Goal: Task Accomplishment & Management: Manage account settings

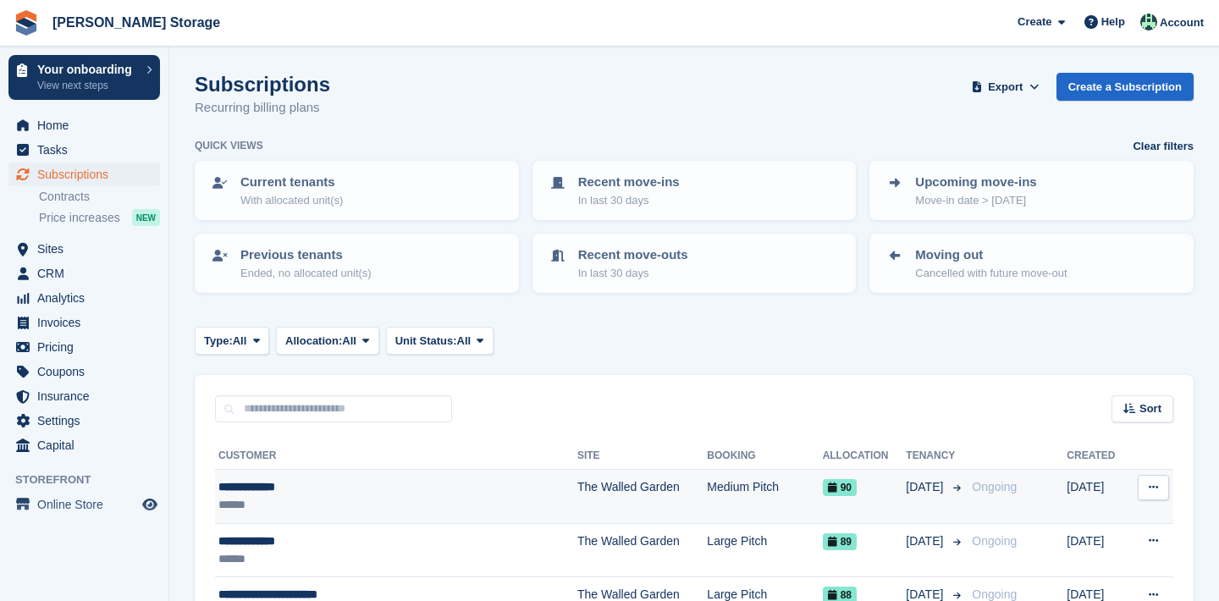
scroll to position [71, 0]
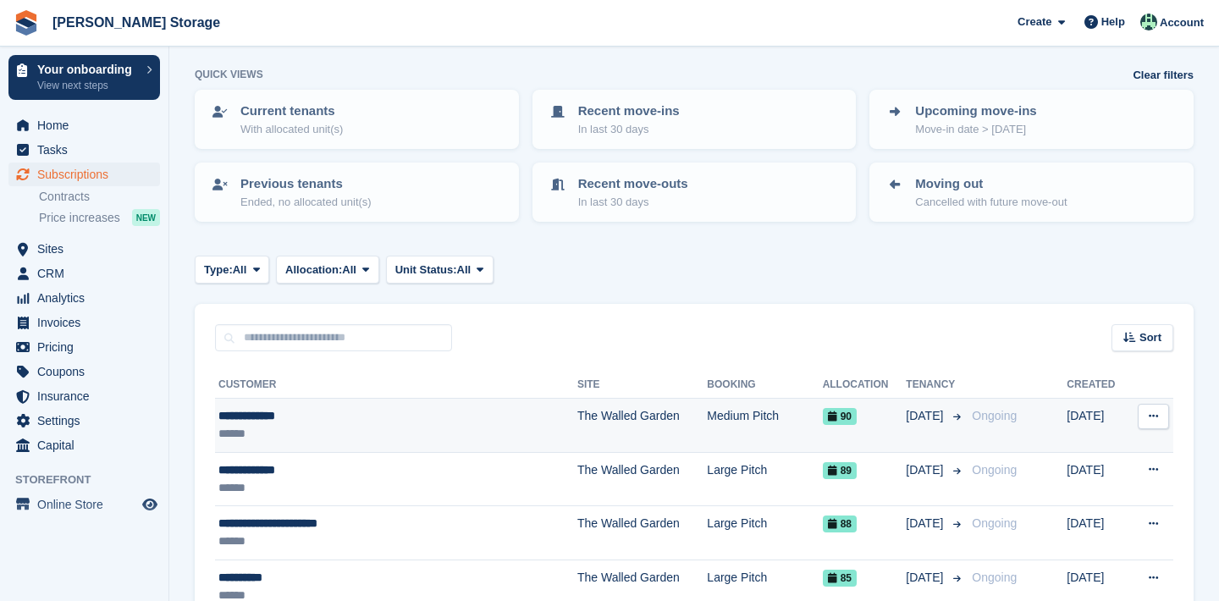
click at [1146, 417] on button at bounding box center [1153, 416] width 31 height 25
click at [737, 440] on td "Medium Pitch" at bounding box center [764, 426] width 115 height 54
click at [742, 438] on td "Medium Pitch" at bounding box center [764, 426] width 115 height 54
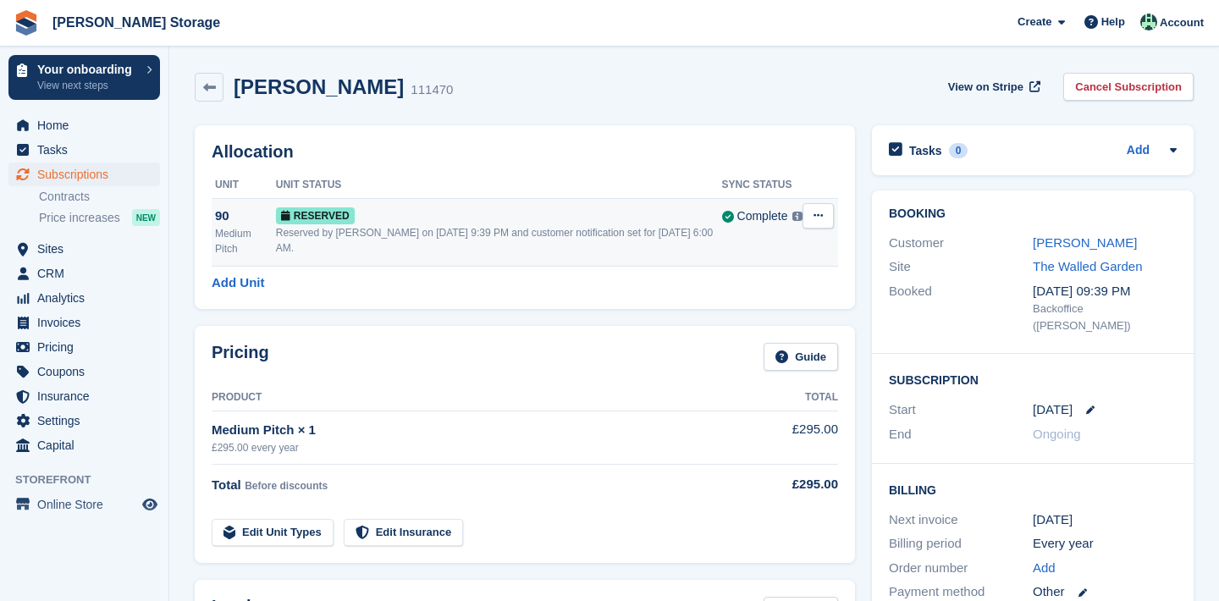
click at [821, 218] on icon at bounding box center [818, 215] width 9 height 11
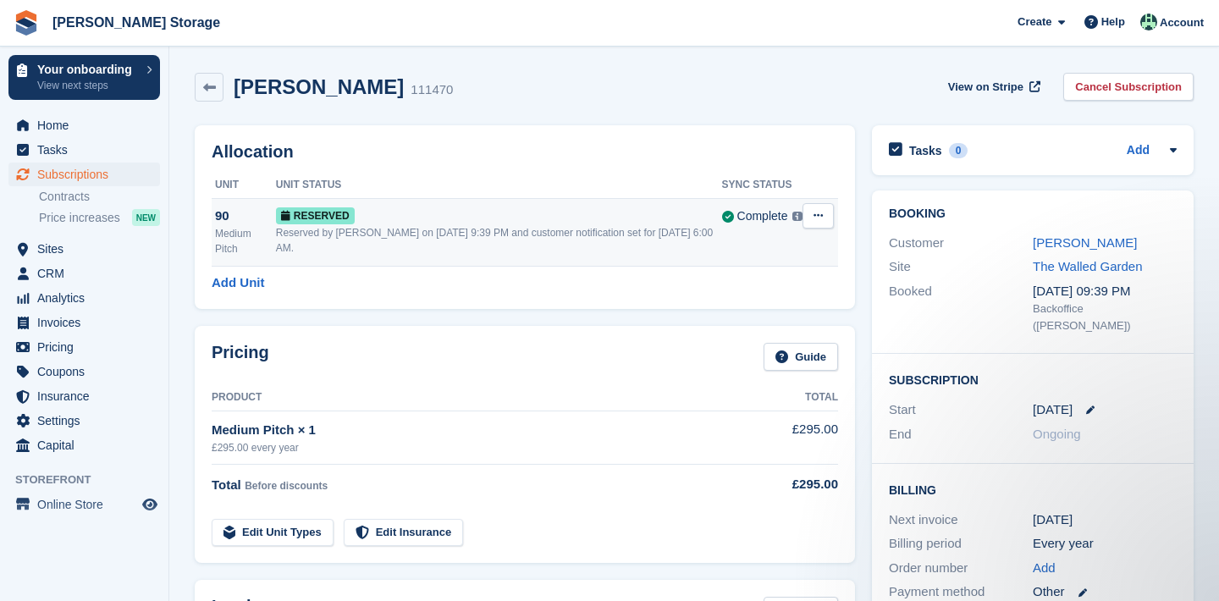
click at [815, 222] on button at bounding box center [818, 215] width 31 height 25
click at [812, 252] on p "Grant Early Access" at bounding box center [752, 249] width 147 height 22
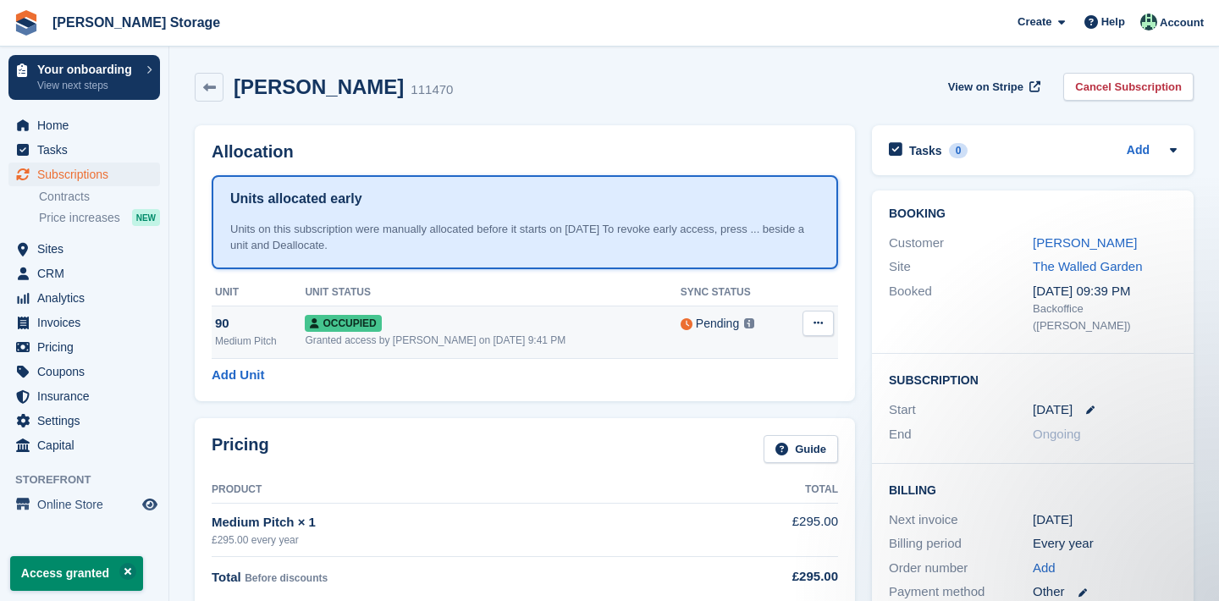
click at [811, 323] on button at bounding box center [818, 323] width 31 height 25
click at [780, 358] on p "Overlock" at bounding box center [752, 356] width 147 height 22
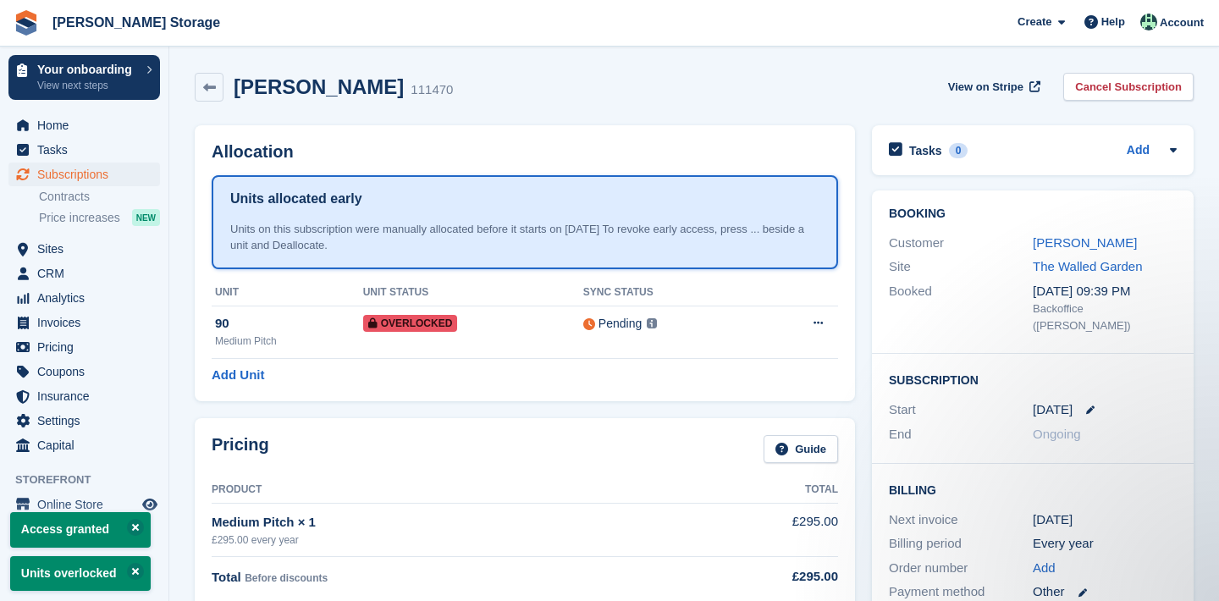
click at [102, 180] on span "Subscriptions" at bounding box center [88, 175] width 102 height 24
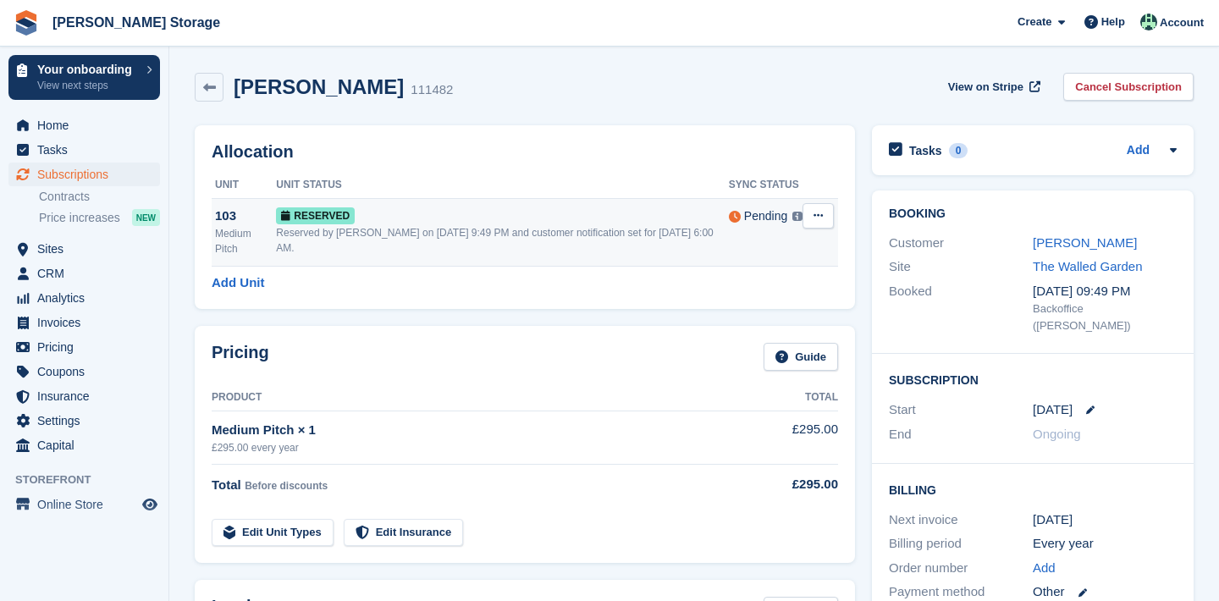
click at [822, 221] on icon at bounding box center [818, 215] width 9 height 11
click at [817, 221] on icon at bounding box center [818, 215] width 9 height 11
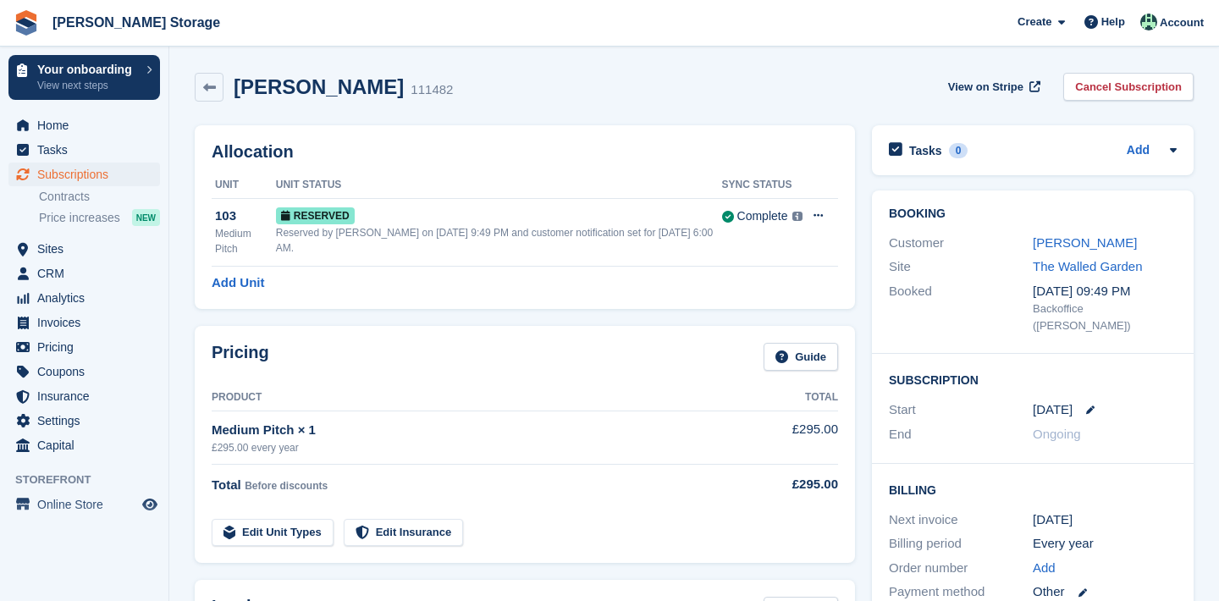
click at [789, 268] on div "Allocation Unit Unit Status Sync Status 103 Medium Pitch Reserved Reserved by N…" at bounding box center [525, 217] width 660 height 184
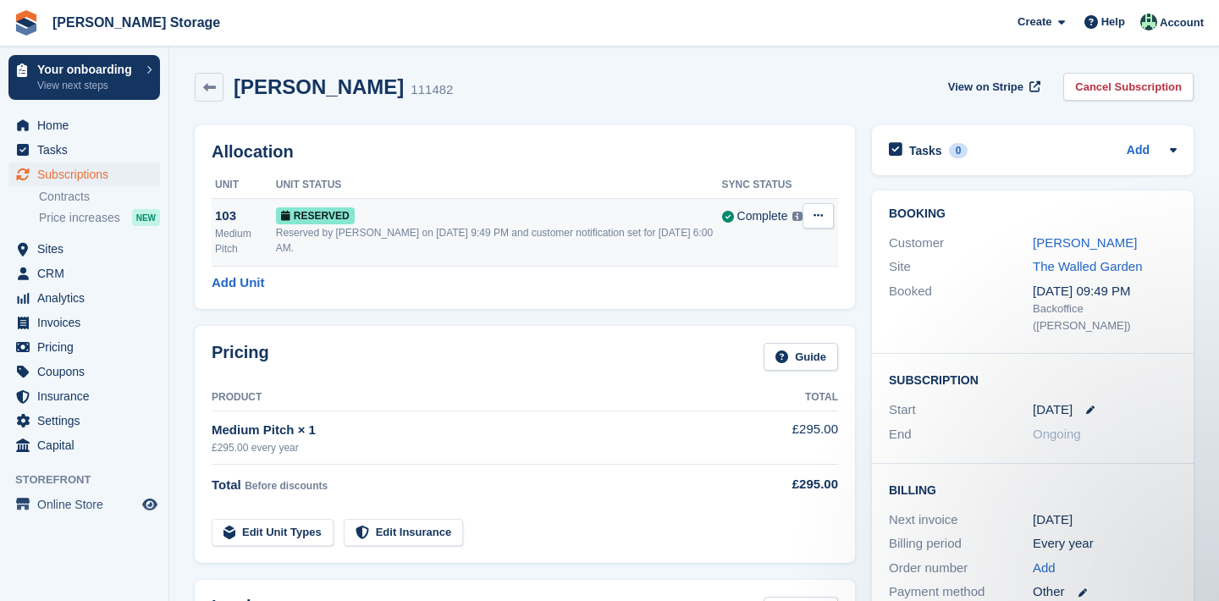
click at [816, 213] on icon at bounding box center [818, 215] width 9 height 11
click at [772, 252] on p "Grant Early Access" at bounding box center [752, 249] width 147 height 22
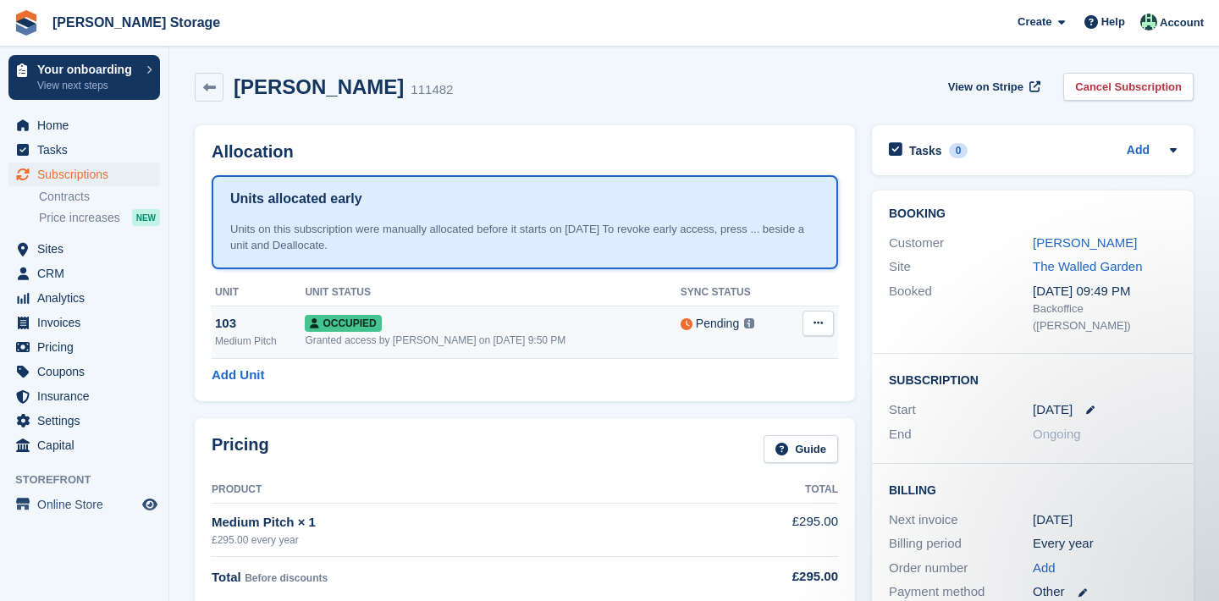
click at [820, 334] on button at bounding box center [818, 323] width 31 height 25
click at [812, 352] on p "Overlock" at bounding box center [752, 356] width 147 height 22
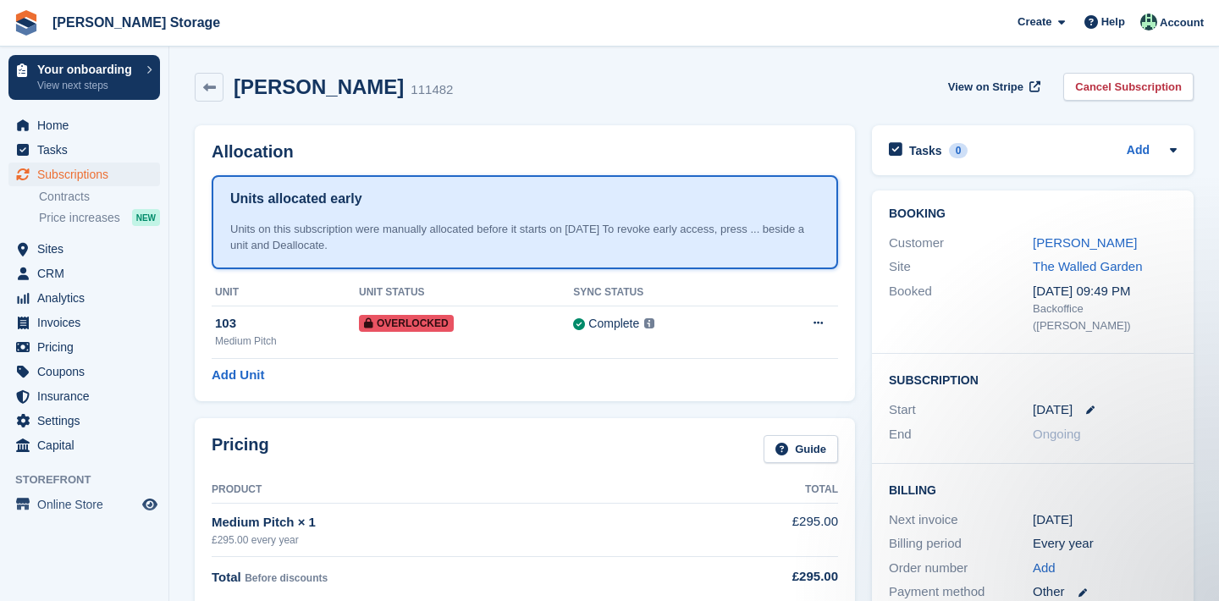
click at [157, 174] on link "Subscriptions" at bounding box center [84, 175] width 152 height 24
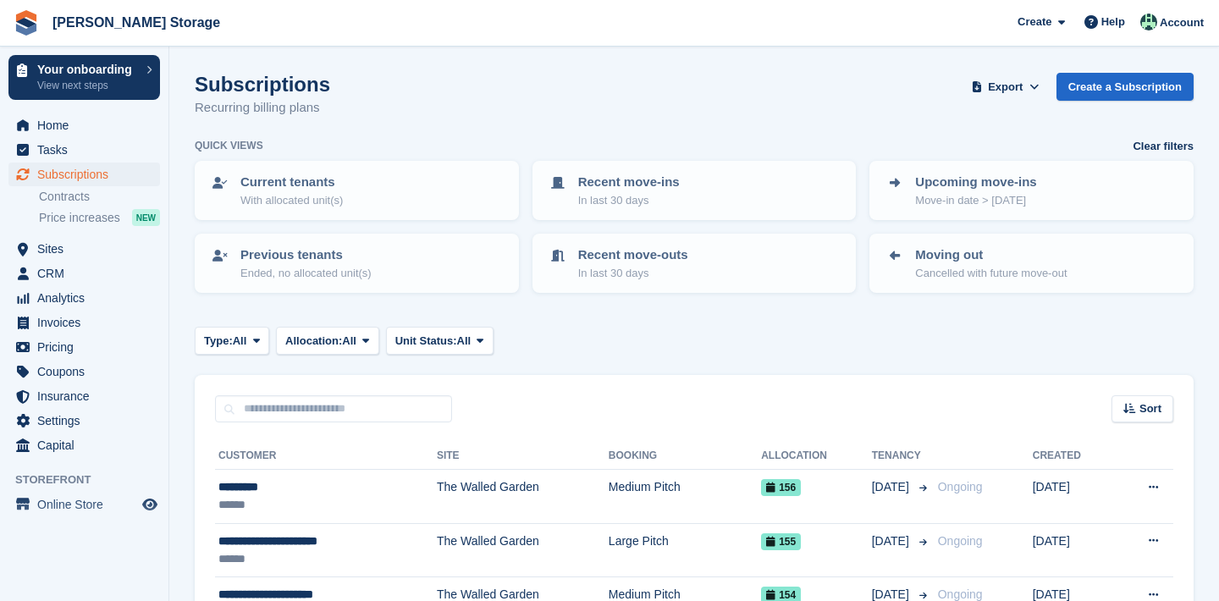
click at [97, 175] on span "Subscriptions" at bounding box center [88, 175] width 102 height 24
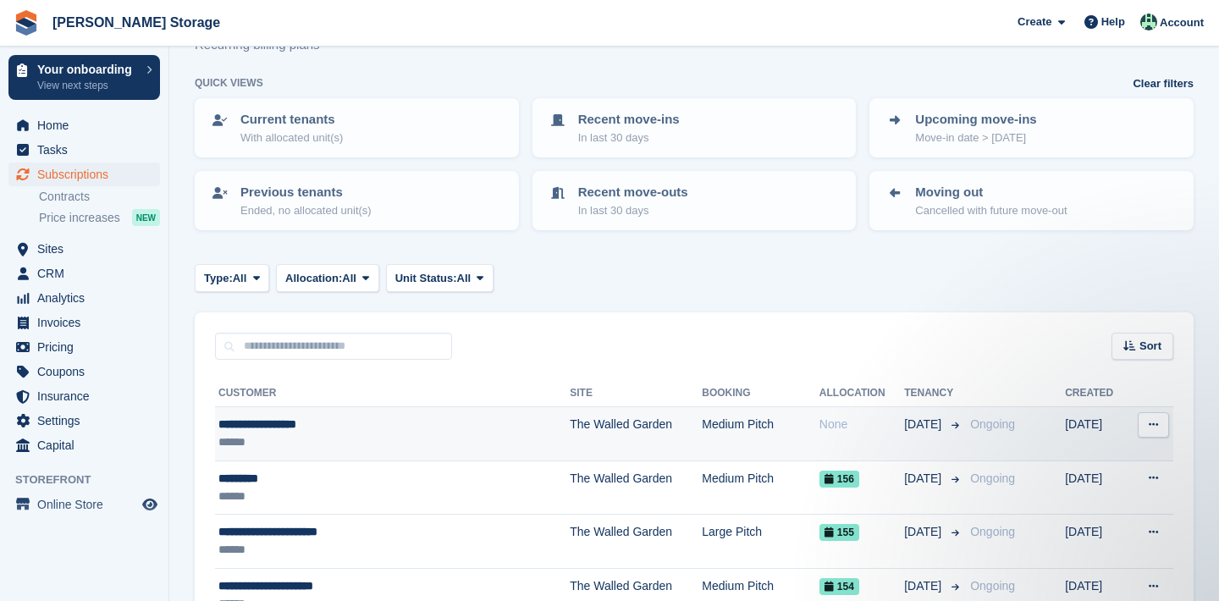
scroll to position [67, 0]
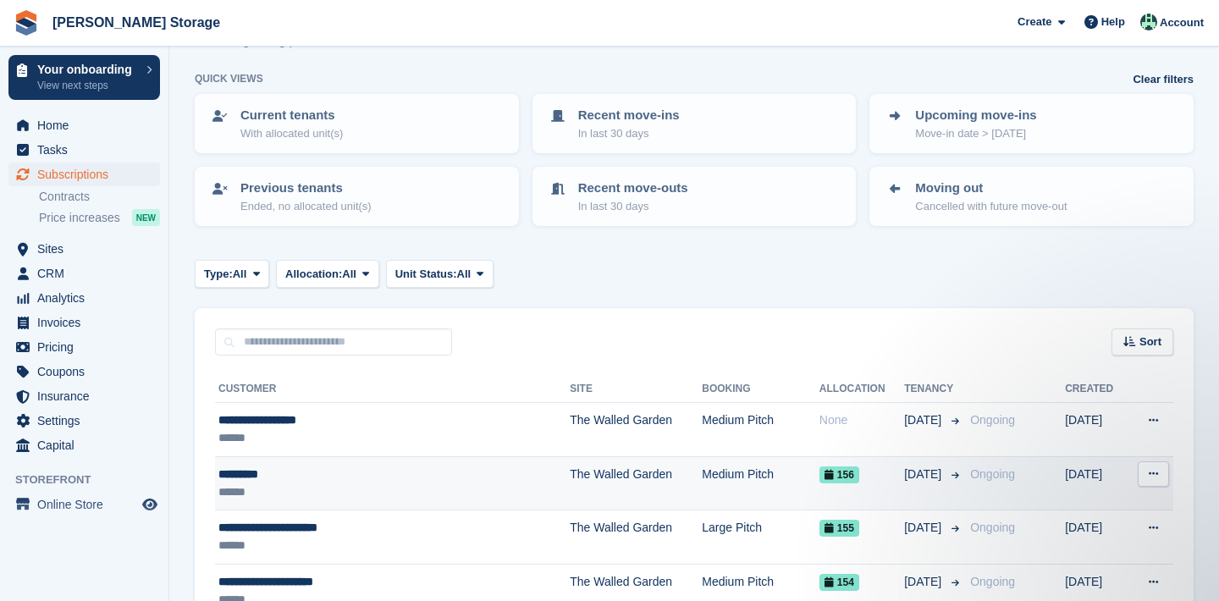
click at [257, 484] on div "******" at bounding box center [354, 492] width 272 height 18
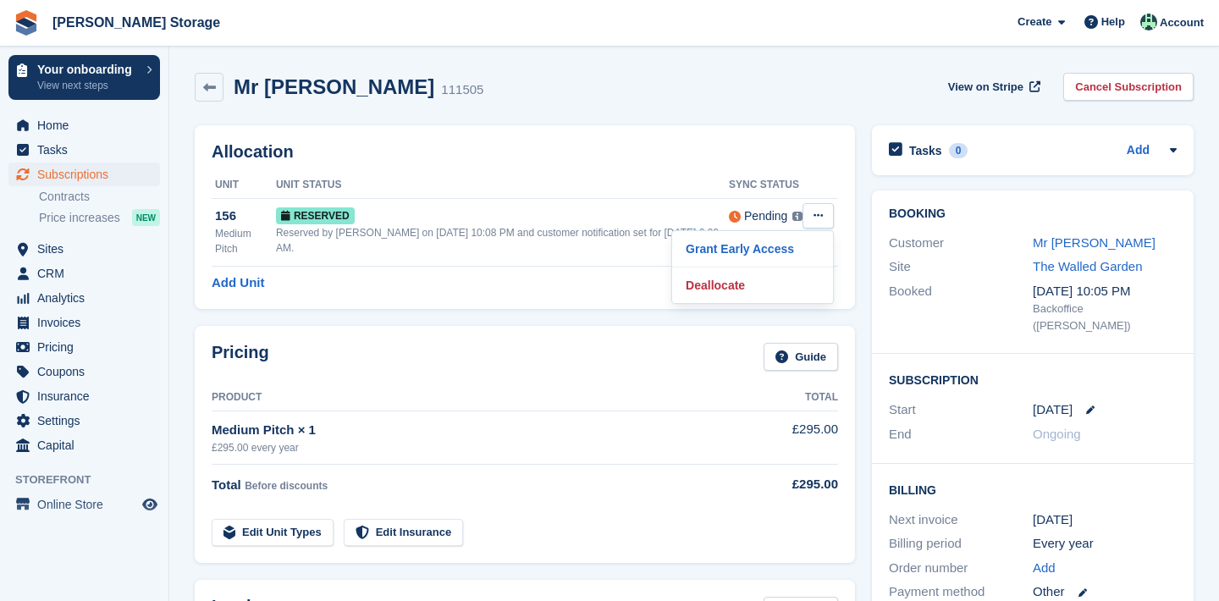
click at [820, 221] on icon at bounding box center [818, 215] width 9 height 11
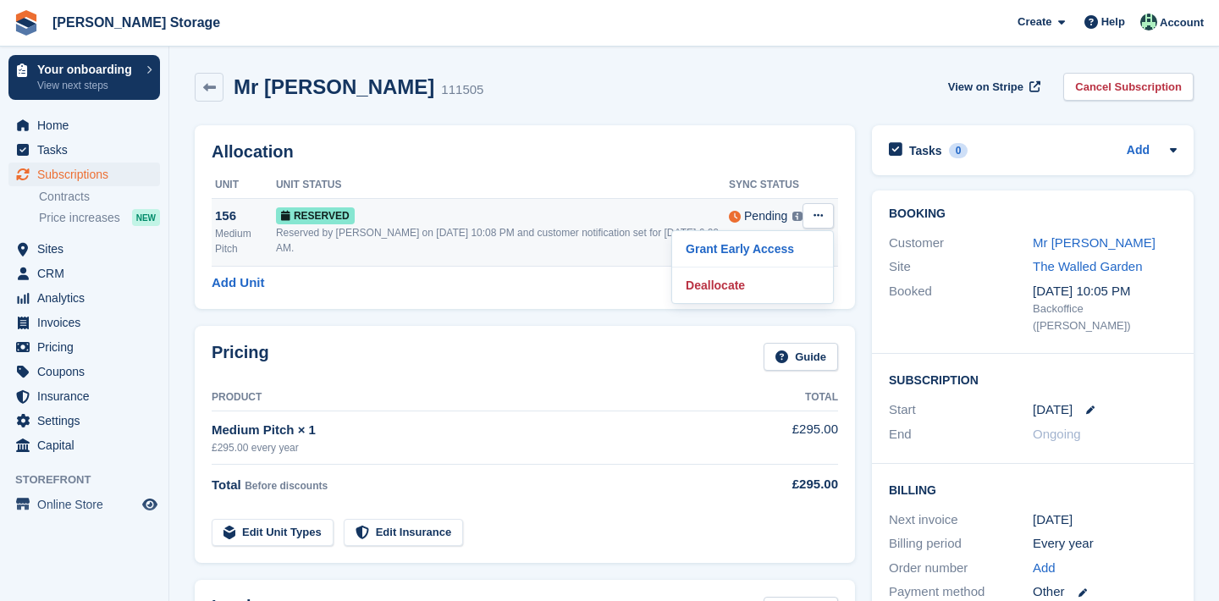
click at [818, 229] on button at bounding box center [818, 215] width 31 height 25
click at [813, 230] on div "Grant Early Access Deallocate" at bounding box center [752, 267] width 163 height 74
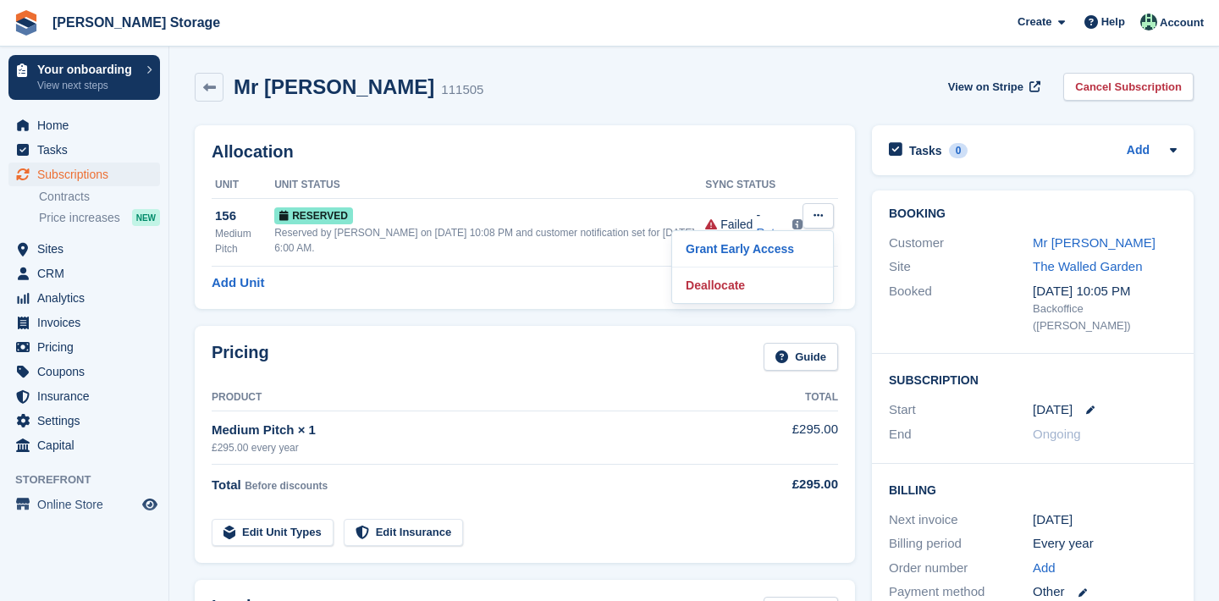
click at [635, 297] on div "Allocation Unit Unit Status Sync Status 156 Medium Pitch Reserved Reserved by N…" at bounding box center [525, 217] width 660 height 184
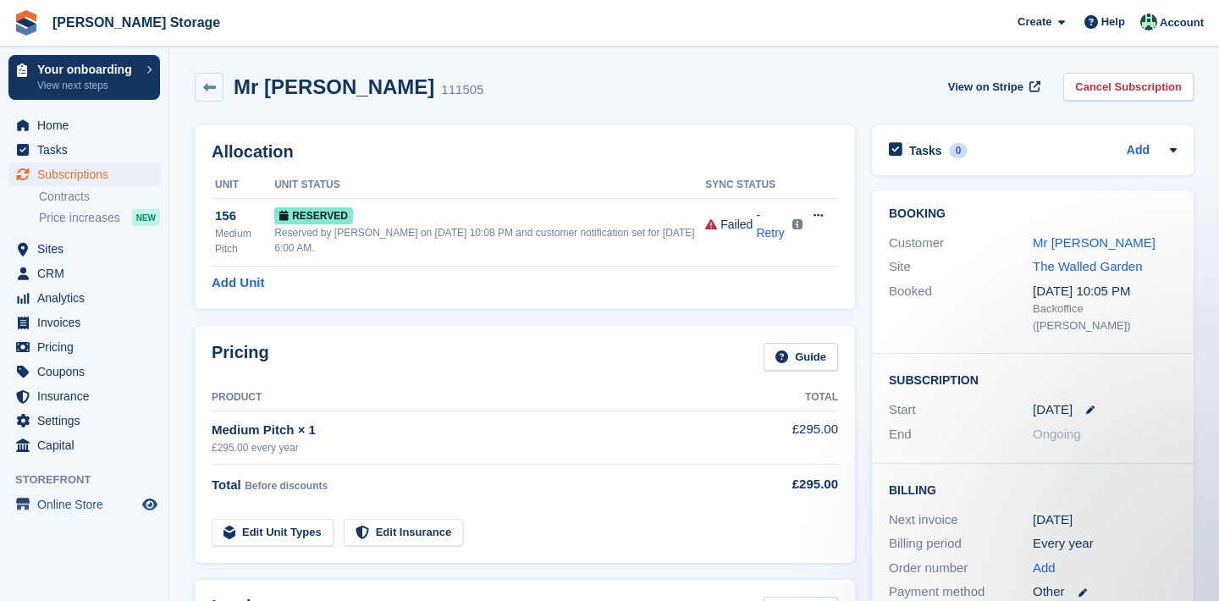
click at [635, 297] on div "Allocation Unit Unit Status Sync Status 156 Medium Pitch Reserved Reserved by N…" at bounding box center [525, 217] width 660 height 184
click at [683, 362] on div "Pricing Guide" at bounding box center [525, 362] width 627 height 38
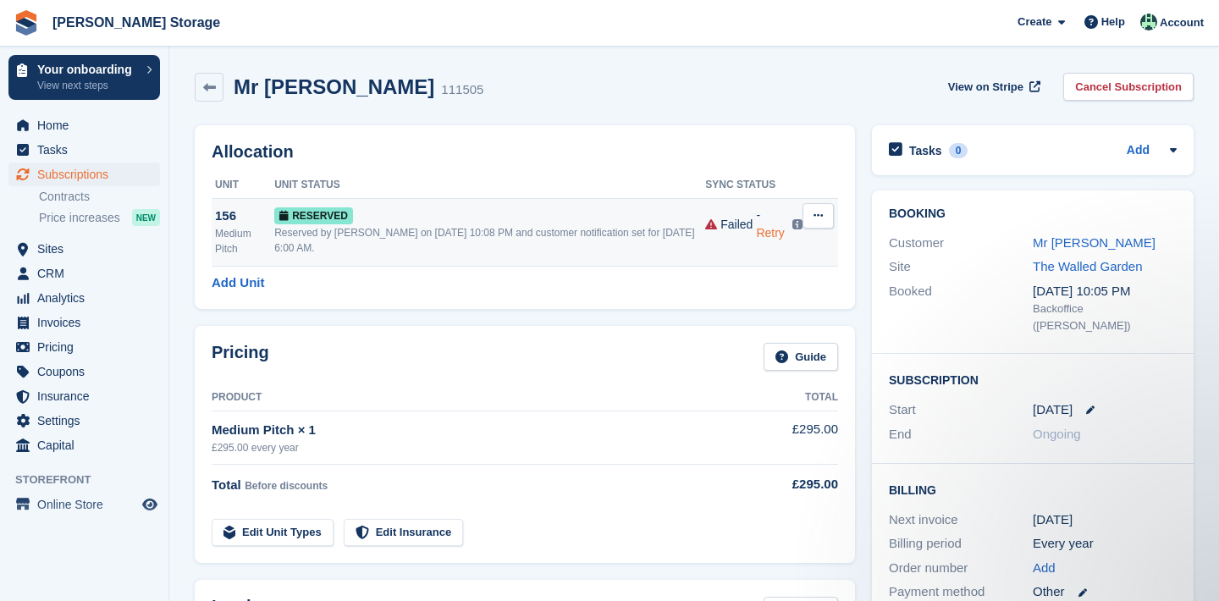
click at [777, 235] on link "Retry" at bounding box center [770, 233] width 28 height 14
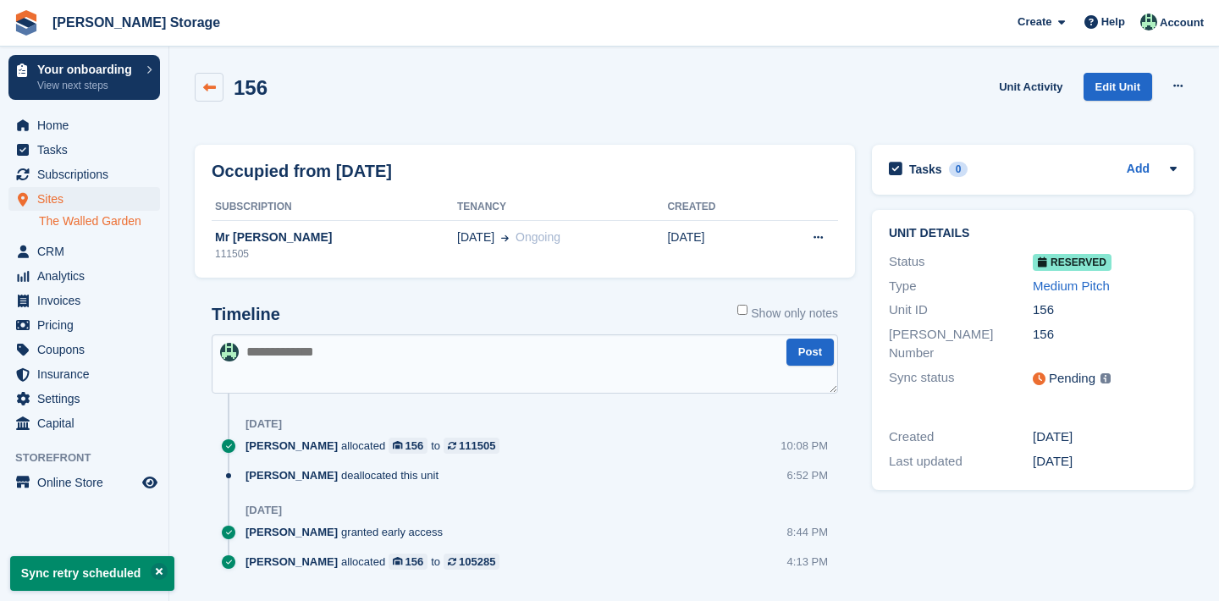
click at [210, 97] on link at bounding box center [209, 87] width 29 height 29
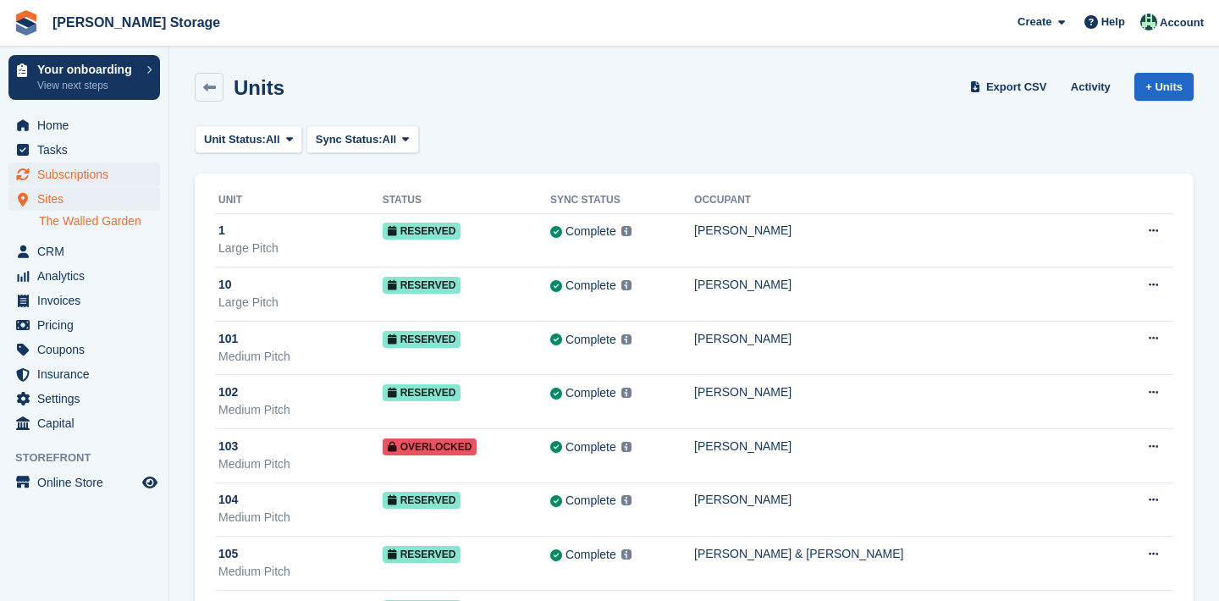
click at [130, 176] on span "Subscriptions" at bounding box center [88, 175] width 102 height 24
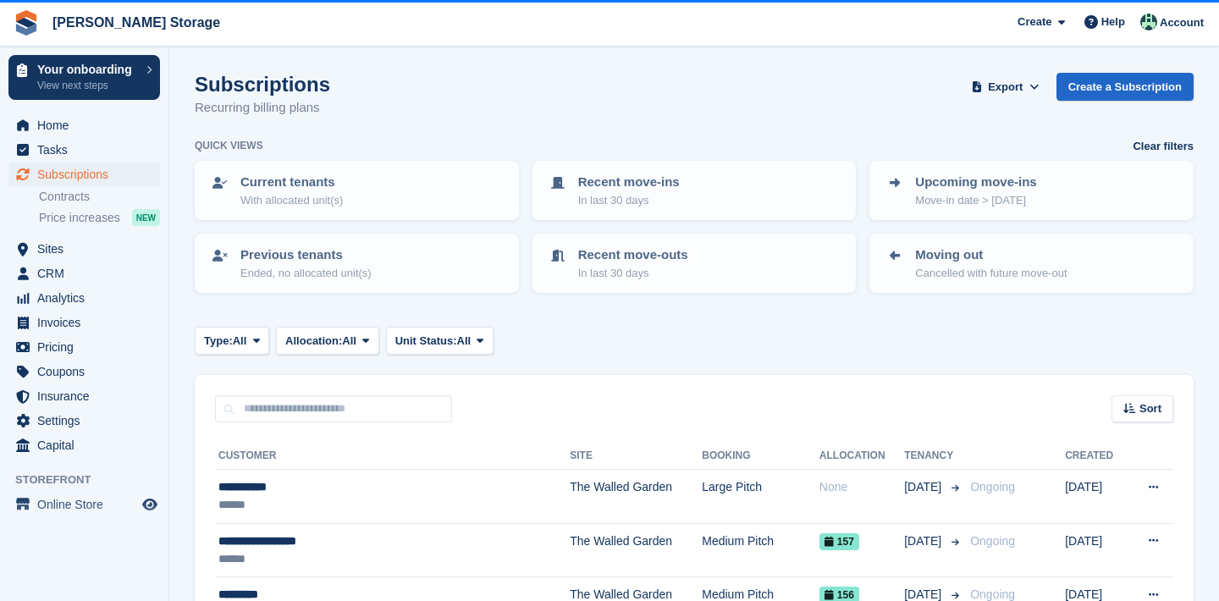
scroll to position [116, 0]
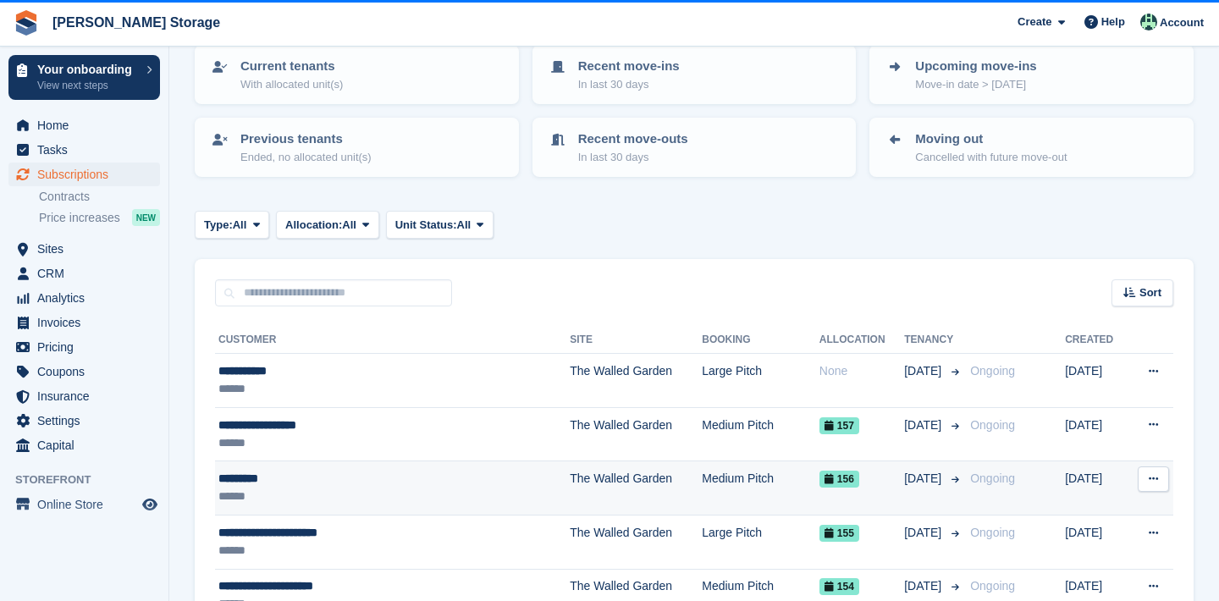
click at [484, 505] on td "********* ******" at bounding box center [392, 488] width 355 height 54
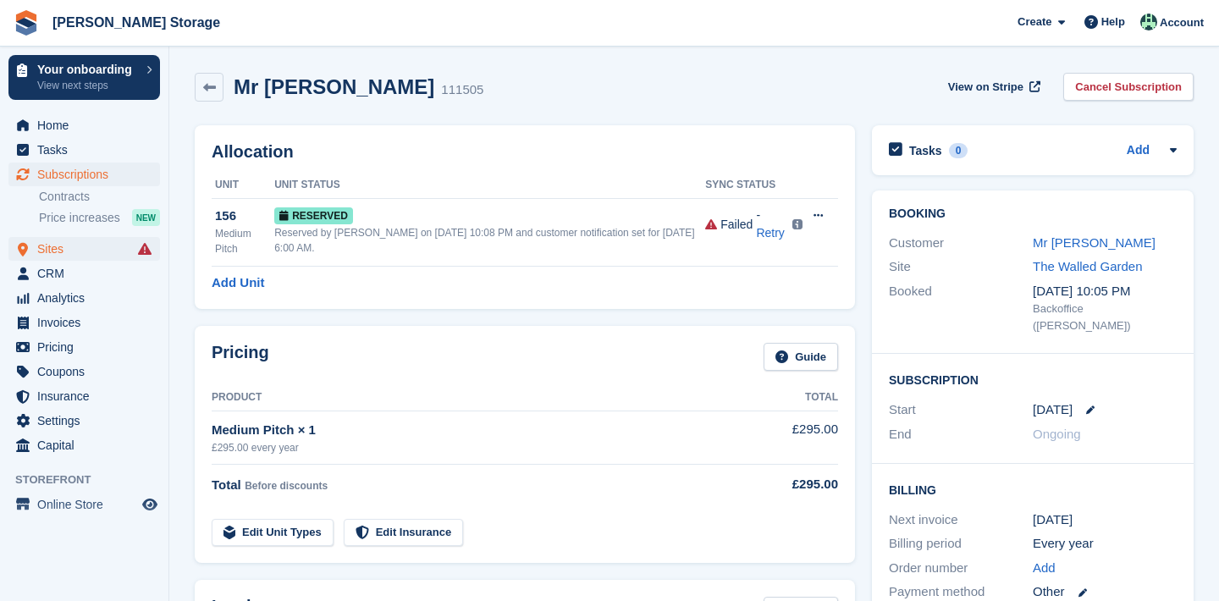
click at [130, 257] on span "Sites" at bounding box center [88, 249] width 102 height 24
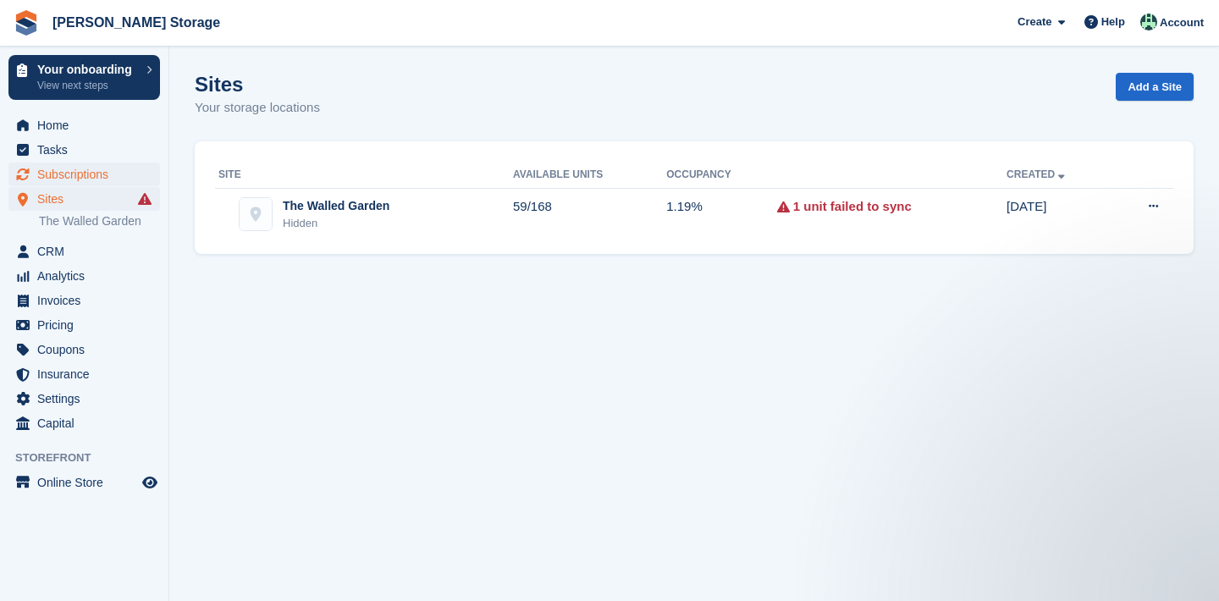
click at [79, 175] on span "Subscriptions" at bounding box center [88, 175] width 102 height 24
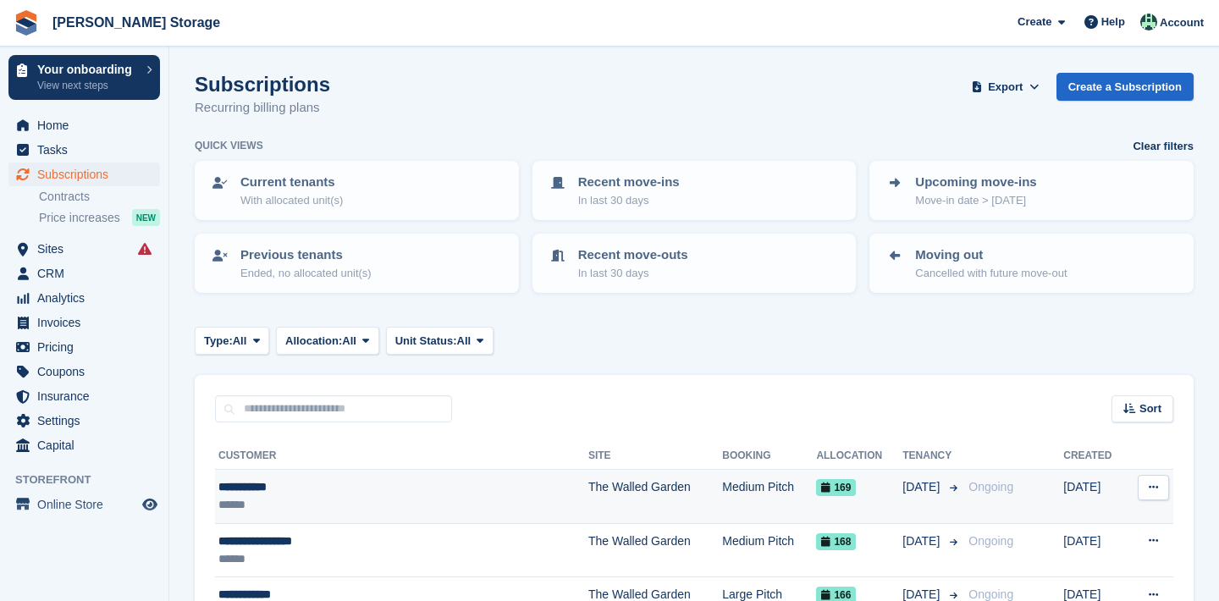
click at [722, 495] on td "Medium Pitch" at bounding box center [769, 497] width 94 height 54
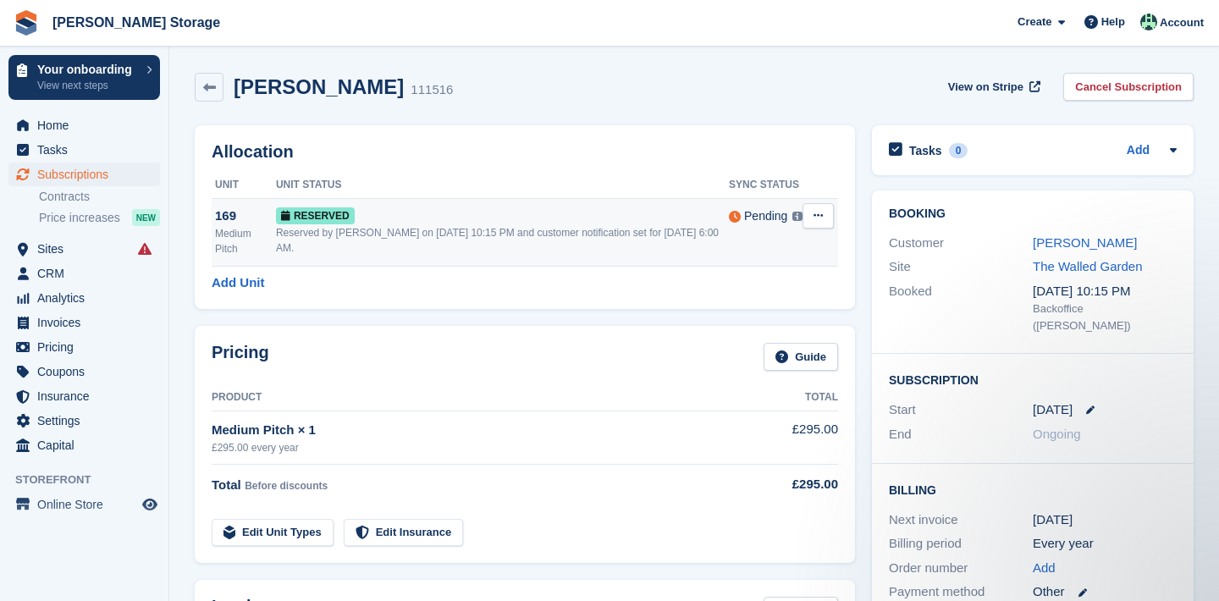
click at [815, 221] on icon at bounding box center [818, 215] width 9 height 11
click at [800, 260] on p "Grant Early Access" at bounding box center [752, 249] width 147 height 22
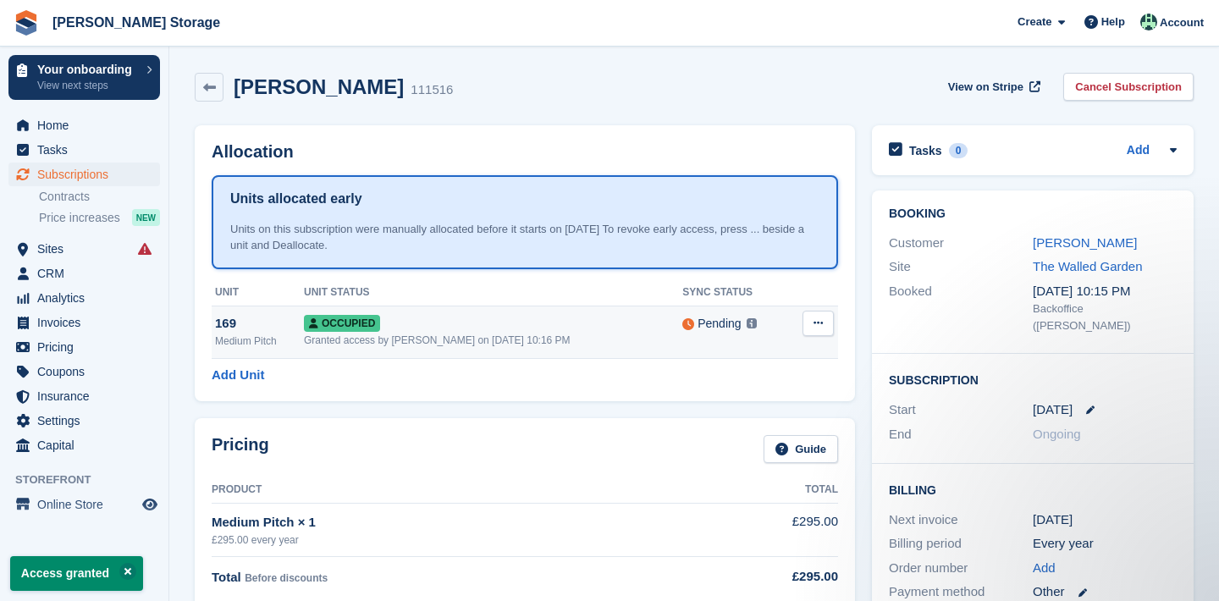
click at [810, 320] on button at bounding box center [818, 323] width 31 height 25
click at [787, 349] on p "Overlock" at bounding box center [752, 356] width 147 height 22
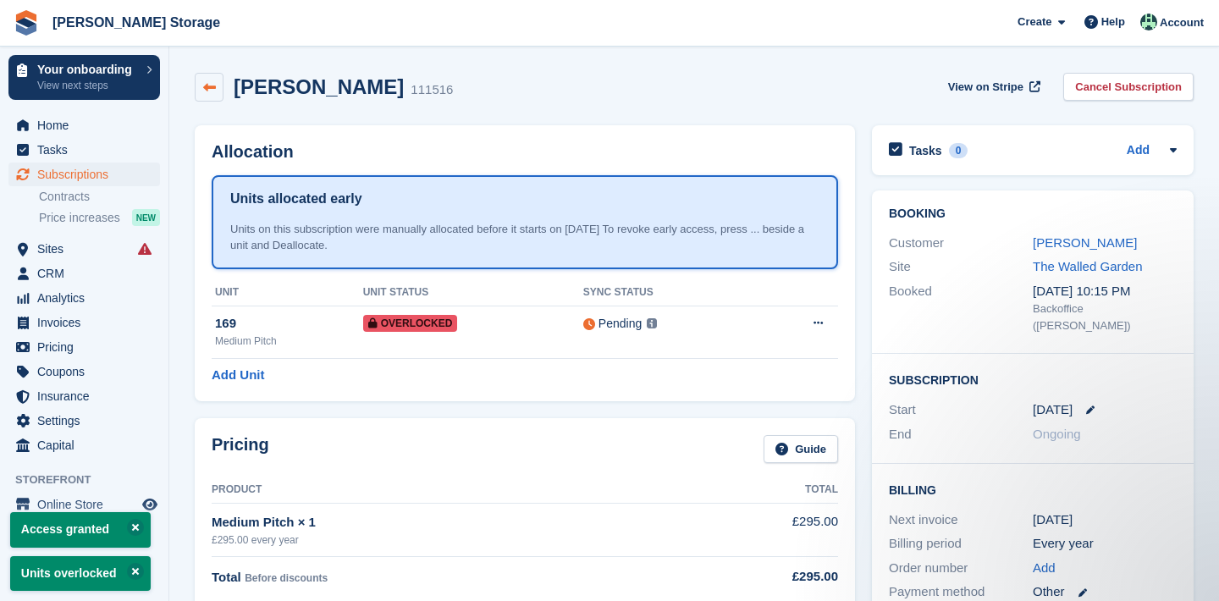
click at [215, 95] on link at bounding box center [209, 87] width 29 height 29
